Goal: Book appointment/travel/reservation

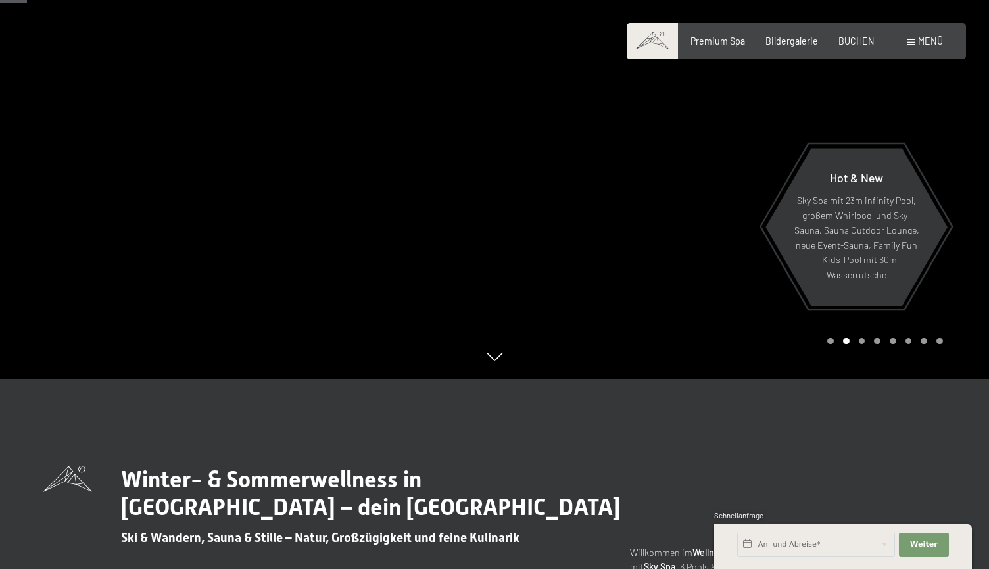
scroll to position [239, 0]
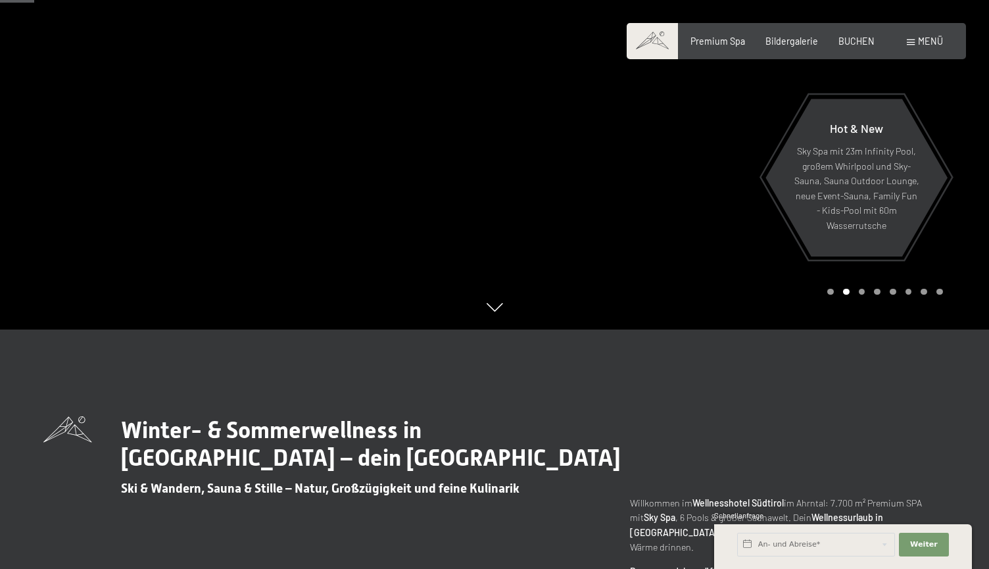
click at [744, 199] on div at bounding box center [741, 45] width 494 height 569
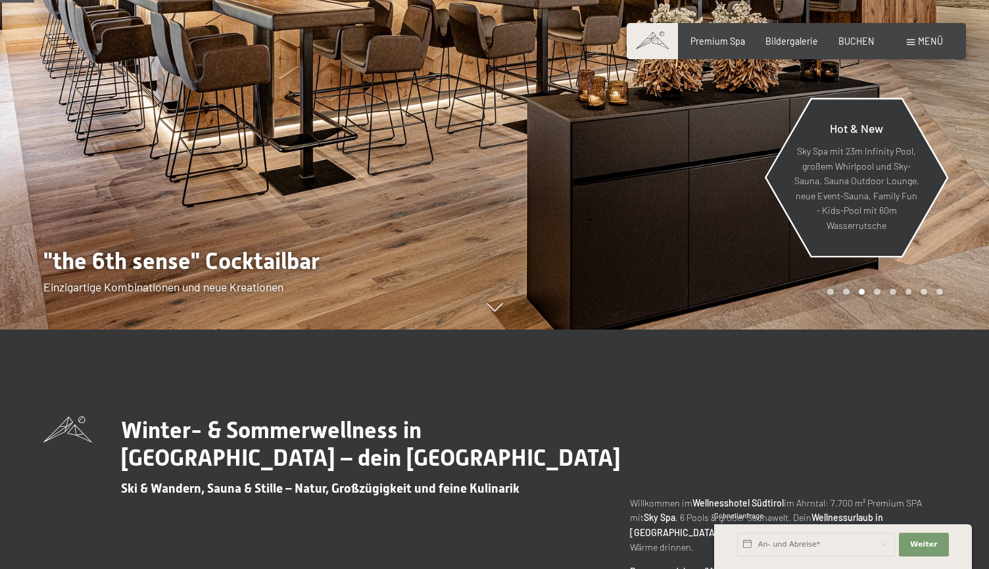
click at [788, 193] on div "Hot & New Sky Spa mit 23m Infinity Pool, großem Whirlpool und Sky-Sauna, Sauna …" at bounding box center [855, 177] width 183 height 169
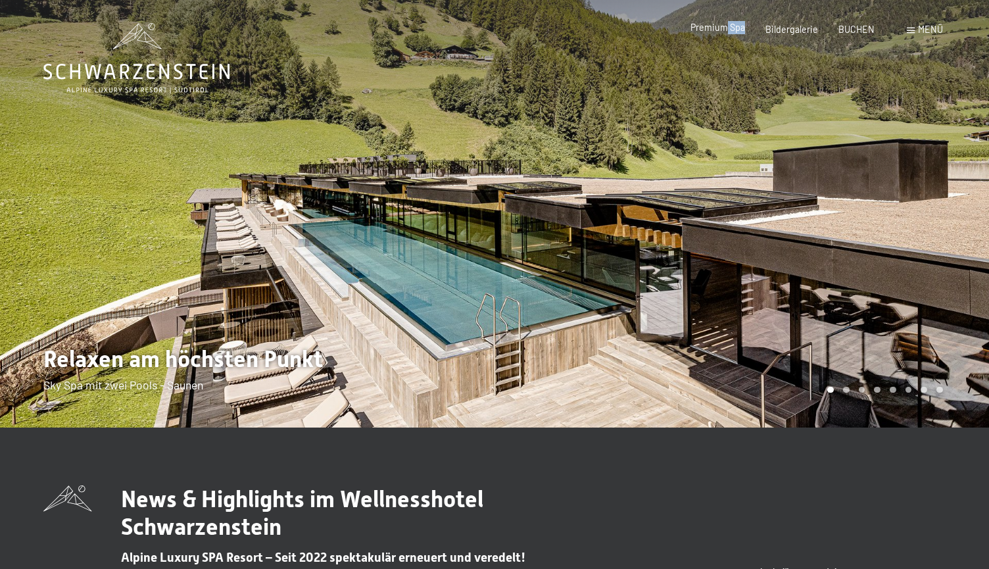
click at [730, 34] on div "Premium Spa" at bounding box center [717, 27] width 55 height 13
click at [730, 34] on div "Premium Spa Bildergalerie BUCHEN" at bounding box center [771, 29] width 245 height 13
click at [718, 28] on span "Premium Spa" at bounding box center [717, 27] width 55 height 11
